Goal: Contribute content

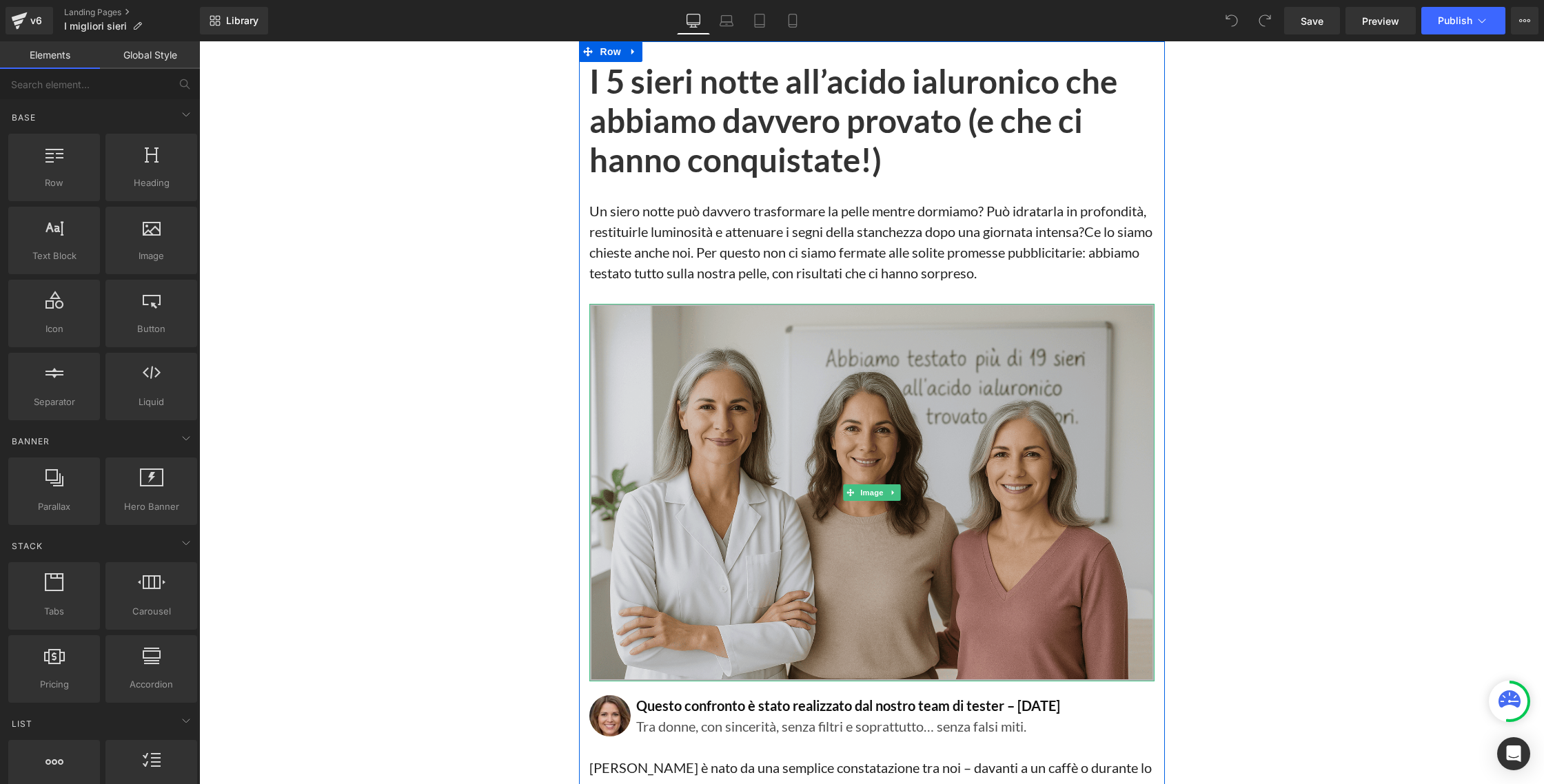
drag, startPoint x: 199, startPoint y: 41, endPoint x: 698, endPoint y: 434, distance: 635.2
click at [698, 434] on img at bounding box center [871, 493] width 565 height 378
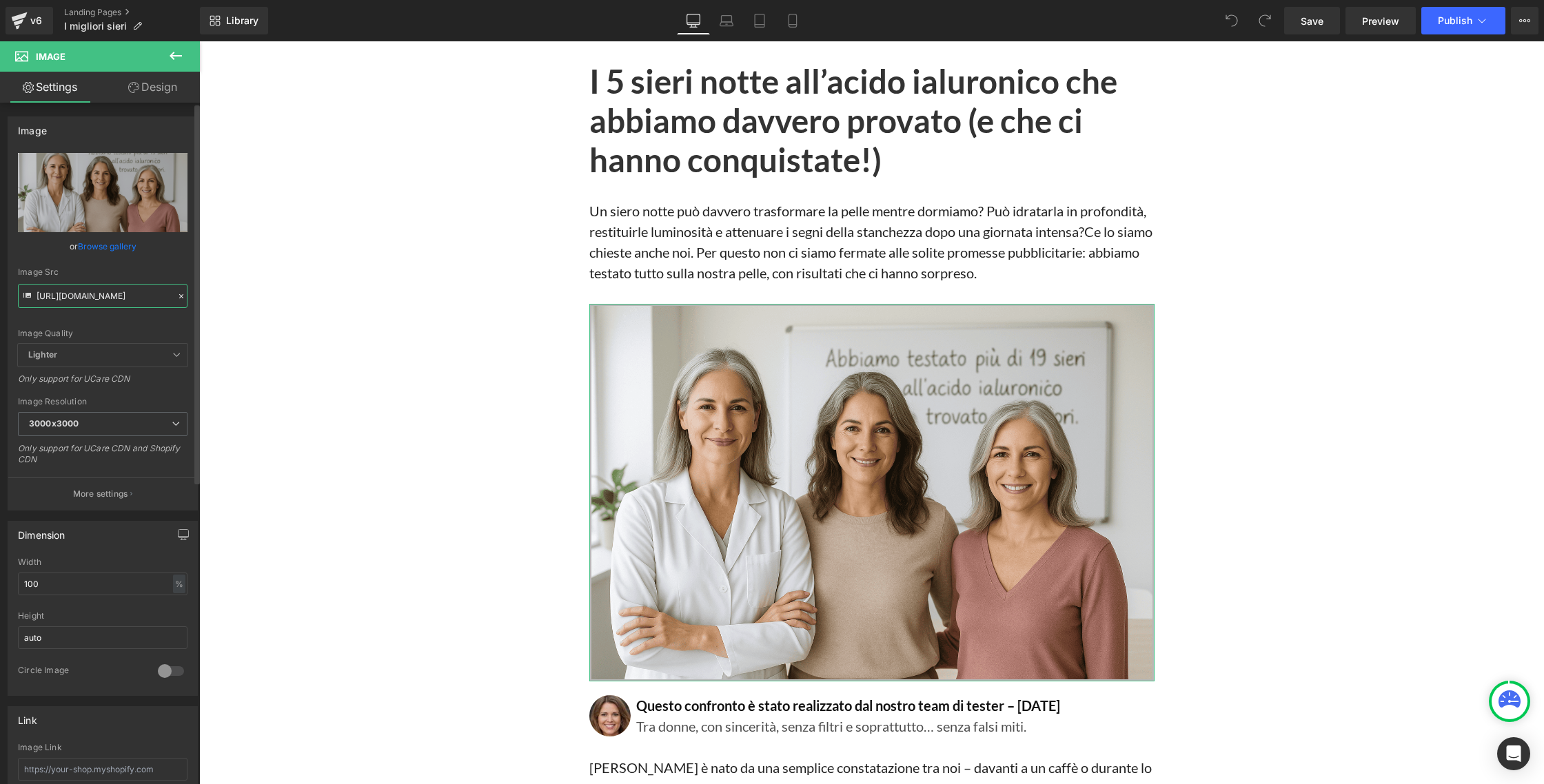
click at [107, 301] on input "[URL][DOMAIN_NAME]" at bounding box center [102, 295] width 170 height 24
paste input "15_34_06_1.png?v=1757763492"
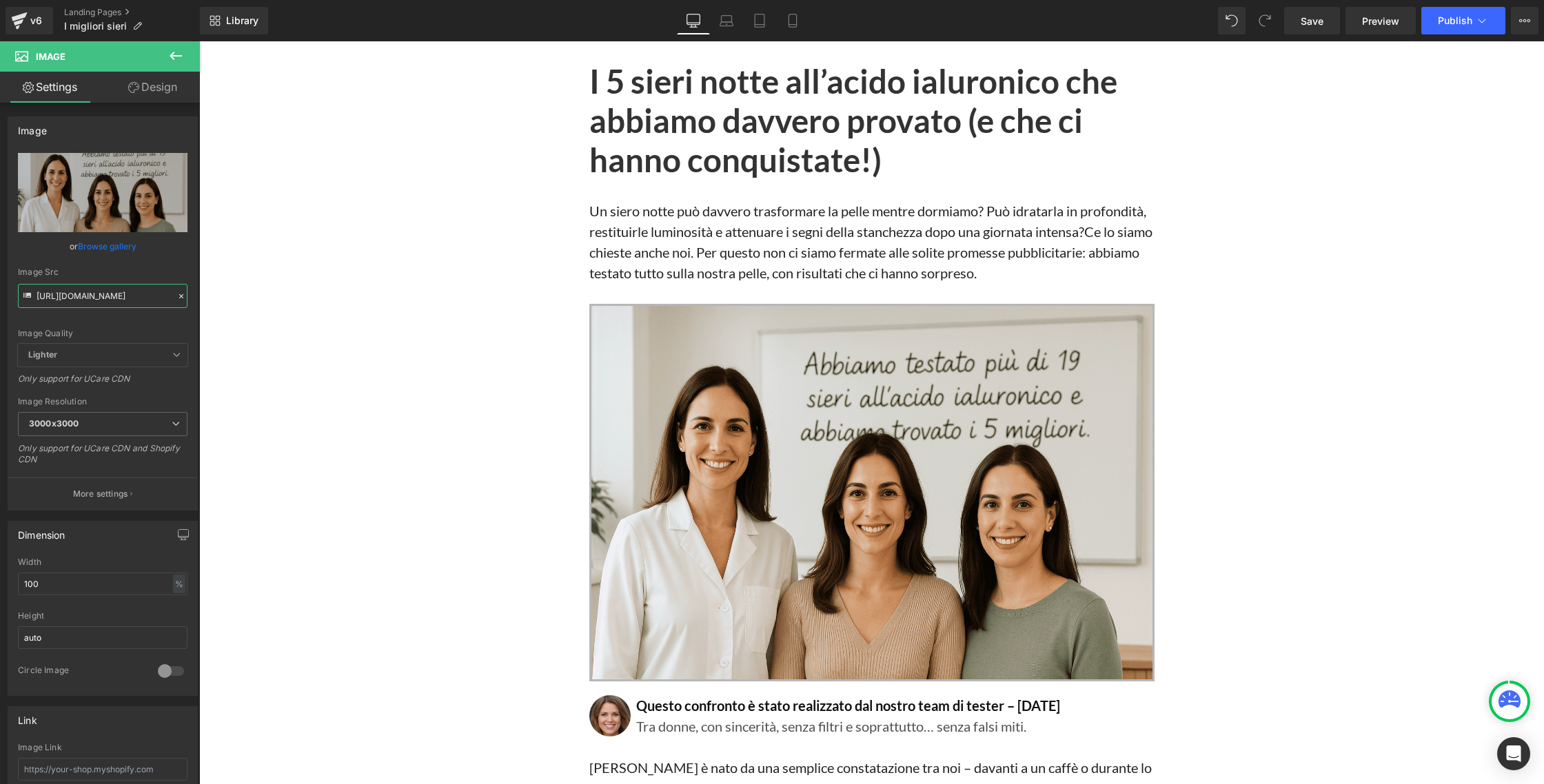
type input "[URL][DOMAIN_NAME]"
click at [1341, 21] on div "Save Preview Publish Scheduled View Live Page View with current Template Save T…" at bounding box center [1411, 21] width 265 height 28
click at [1327, 23] on link "Save" at bounding box center [1311, 21] width 56 height 28
click at [1472, 18] on button "Publish" at bounding box center [1463, 21] width 84 height 28
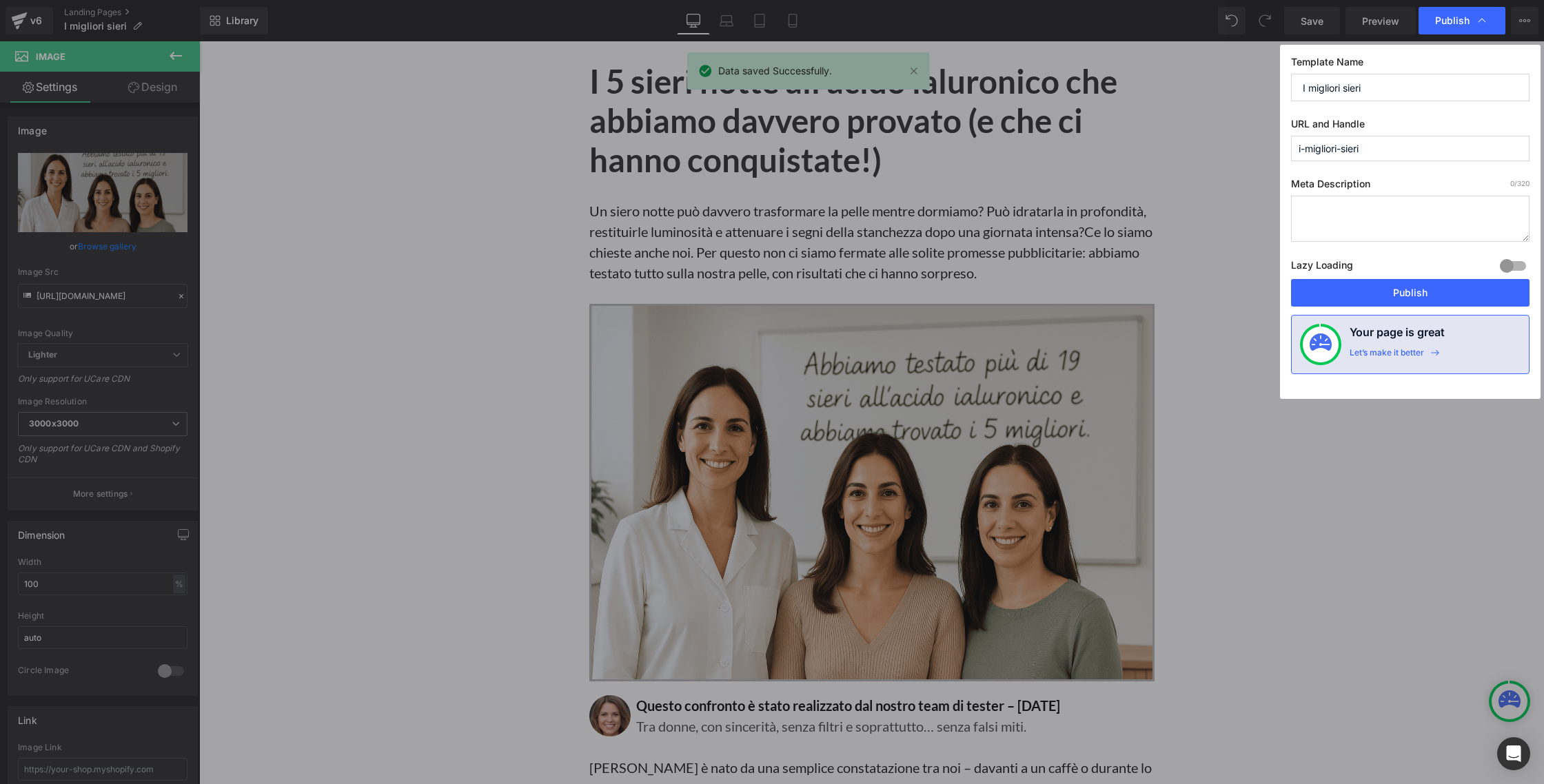
drag, startPoint x: 1355, startPoint y: 284, endPoint x: 588, endPoint y: 5, distance: 816.2
click at [1355, 284] on button "Publish" at bounding box center [1410, 293] width 239 height 28
